Goal: Task Accomplishment & Management: Manage account settings

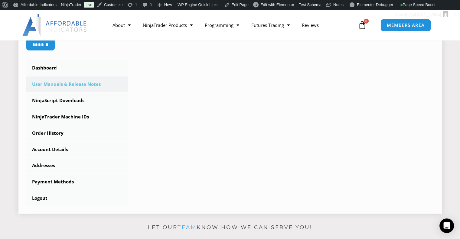
scroll to position [151, 0]
click at [54, 101] on link "NinjaScript Downloads" at bounding box center [77, 100] width 102 height 16
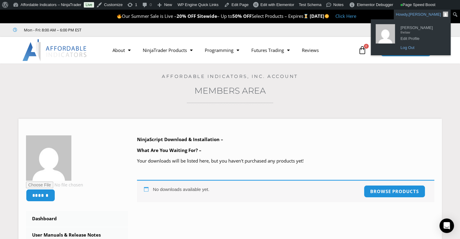
click at [405, 47] on link "Log Out" at bounding box center [421, 48] width 48 height 8
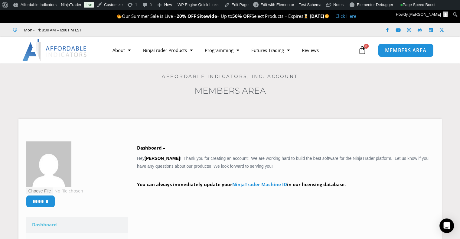
click at [402, 49] on span "MEMBERS AREA" at bounding box center [405, 50] width 41 height 5
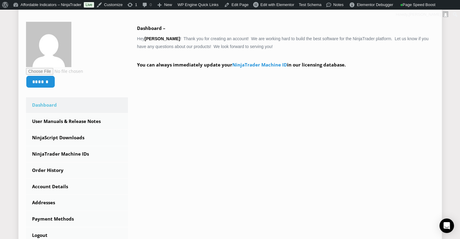
scroll to position [121, 0]
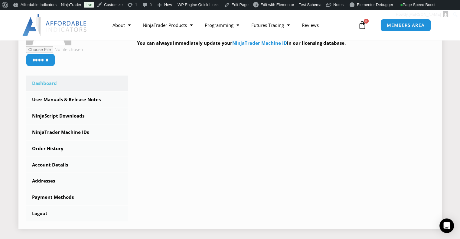
scroll to position [151, 0]
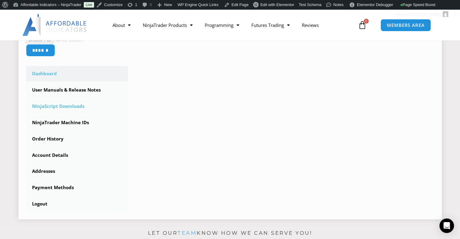
click at [71, 106] on link "NinjaScript Downloads" at bounding box center [77, 107] width 102 height 16
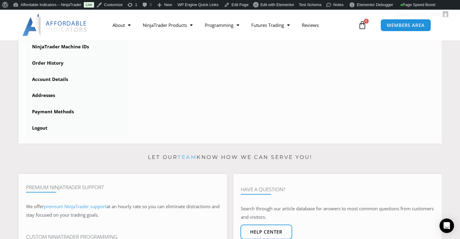
scroll to position [242, 0]
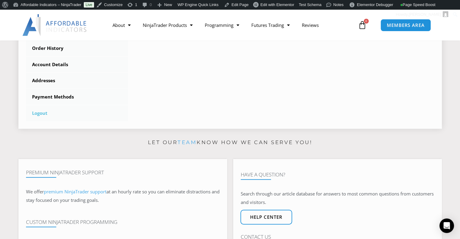
click at [39, 113] on link "Logout" at bounding box center [77, 113] width 102 height 16
click at [38, 113] on link "Logout" at bounding box center [77, 113] width 102 height 16
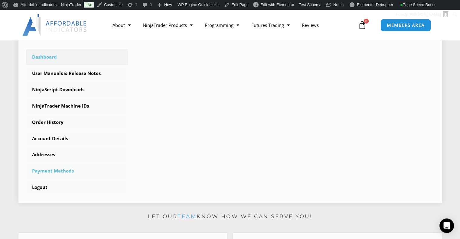
scroll to position [181, 0]
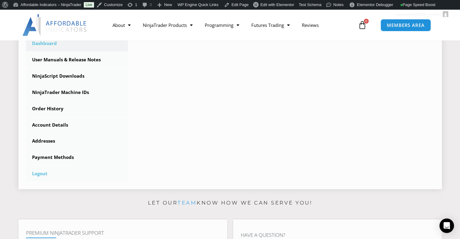
click at [37, 172] on link "Logout" at bounding box center [77, 174] width 102 height 16
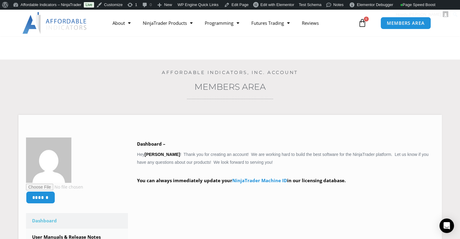
scroll to position [0, 0]
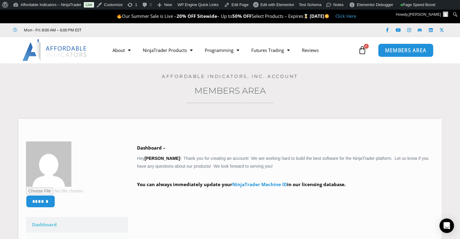
click at [409, 52] on span "MEMBERS AREA" at bounding box center [405, 50] width 41 height 5
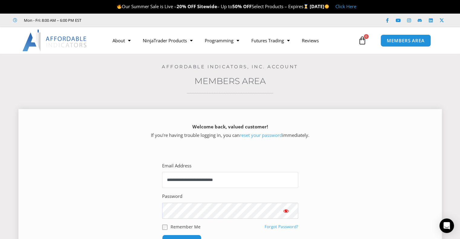
click at [234, 180] on input "**********" at bounding box center [230, 180] width 136 height 16
type input "**********"
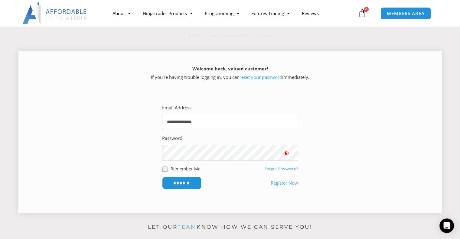
scroll to position [60, 0]
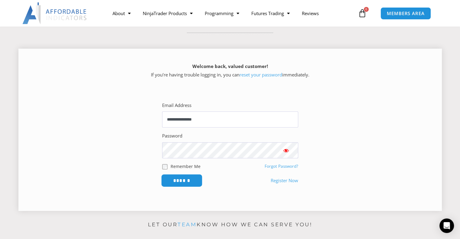
click at [183, 178] on input "******" at bounding box center [181, 180] width 41 height 13
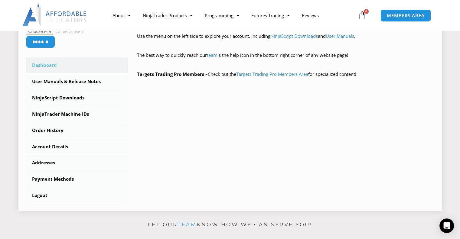
scroll to position [151, 0]
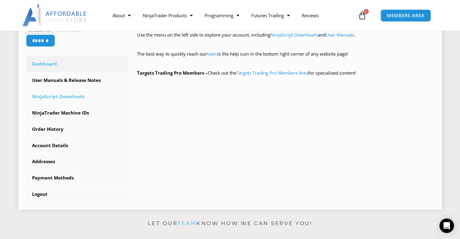
click at [61, 96] on link "NinjaScript Downloads" at bounding box center [77, 97] width 102 height 16
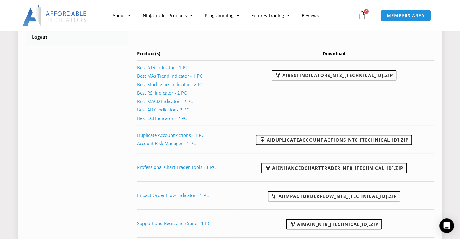
scroll to position [333, 0]
